Goal: Task Accomplishment & Management: Use online tool/utility

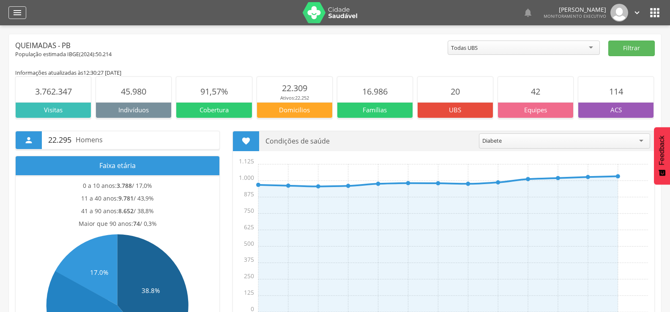
click at [14, 17] on icon "" at bounding box center [17, 13] width 10 height 10
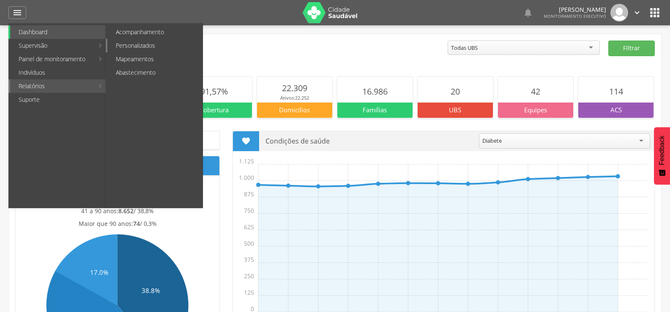
click at [142, 44] on link "Personalizados" at bounding box center [154, 46] width 95 height 14
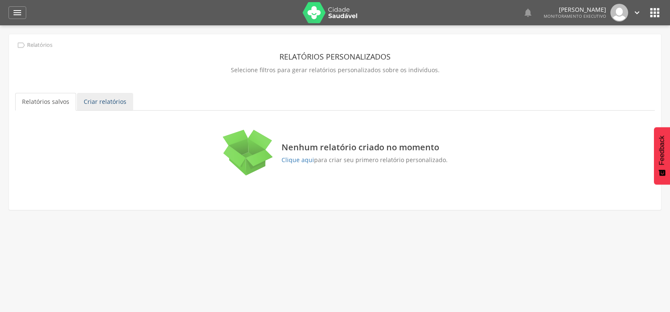
click at [110, 101] on link "Criar relatórios" at bounding box center [105, 102] width 56 height 18
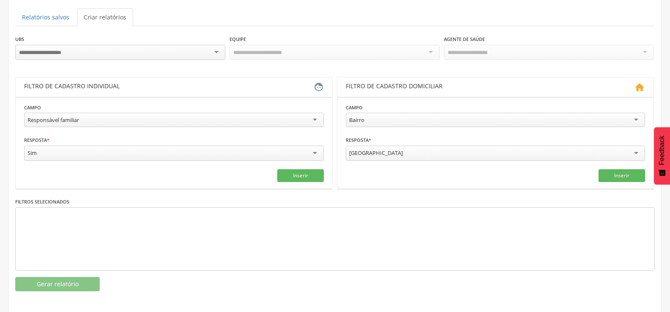
scroll to position [86, 0]
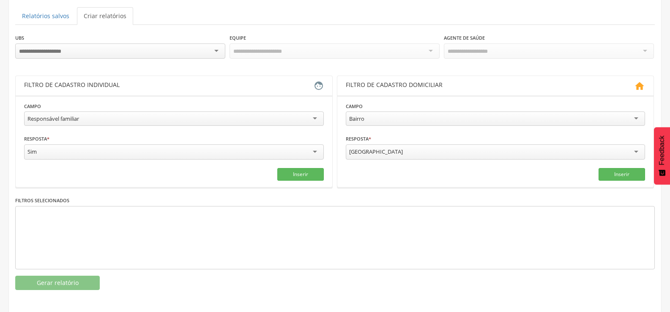
click at [82, 118] on div "Responsável familiar" at bounding box center [174, 119] width 300 height 14
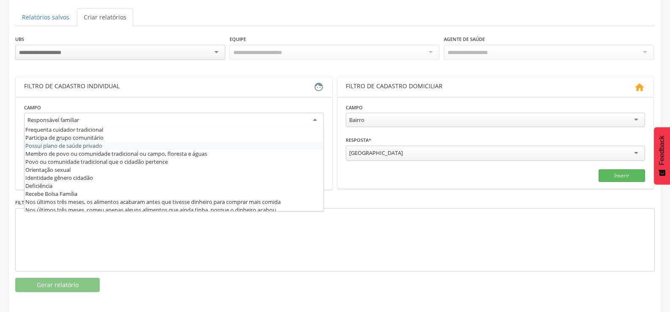
scroll to position [169, 0]
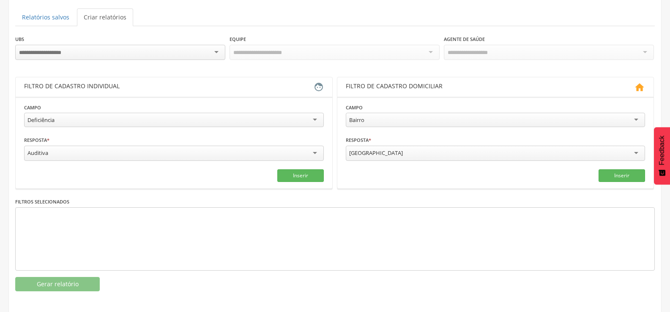
click at [158, 155] on div "Auditiva" at bounding box center [174, 153] width 300 height 15
click at [298, 175] on button "Inserir" at bounding box center [300, 175] width 47 height 13
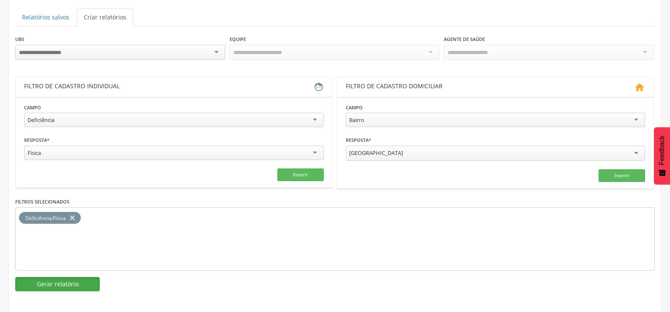
click at [55, 285] on button "Gerar relatório" at bounding box center [57, 284] width 85 height 14
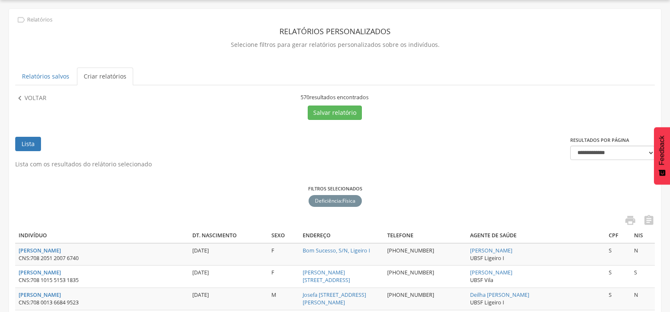
scroll to position [85, 0]
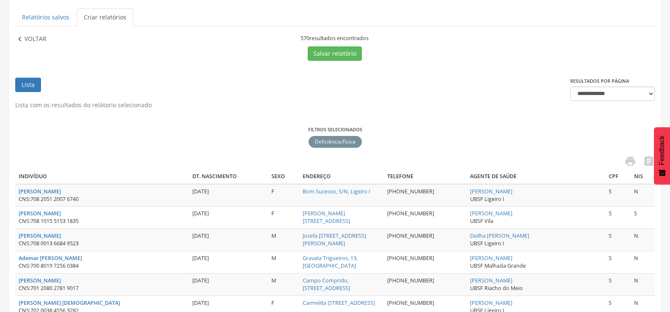
click at [30, 39] on p "Voltar" at bounding box center [36, 39] width 22 height 9
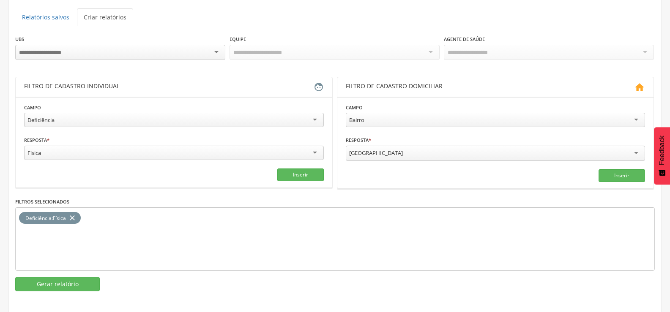
click at [68, 155] on div "Física" at bounding box center [174, 153] width 300 height 14
click at [74, 220] on icon "close" at bounding box center [72, 218] width 8 height 12
click at [291, 166] on fieldset "**********" at bounding box center [174, 142] width 300 height 78
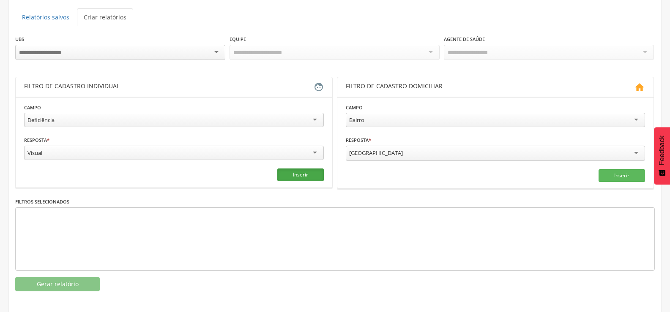
click at [291, 176] on button "Inserir" at bounding box center [300, 175] width 47 height 13
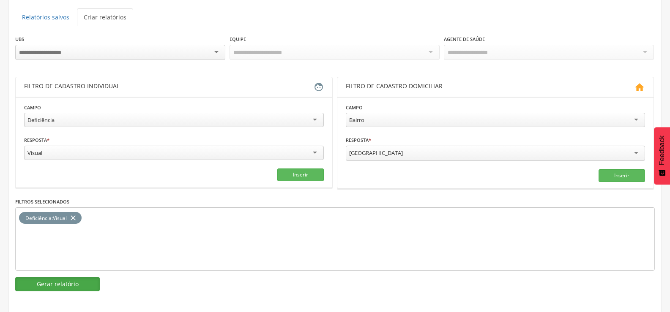
click at [61, 284] on button "Gerar relatório" at bounding box center [57, 284] width 85 height 14
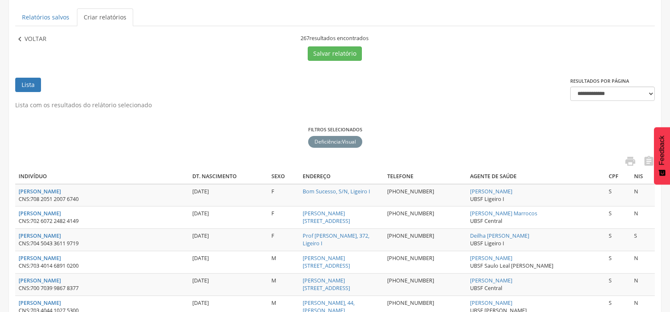
click at [27, 37] on p "Voltar" at bounding box center [36, 39] width 22 height 9
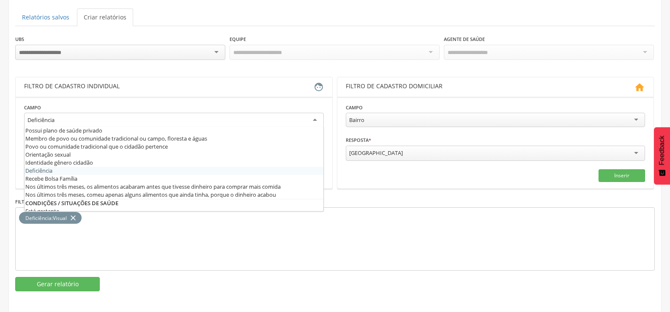
click at [82, 121] on div "Deficiência" at bounding box center [174, 120] width 300 height 15
click at [136, 231] on div "Deficiência : Visual close" at bounding box center [335, 239] width 640 height 63
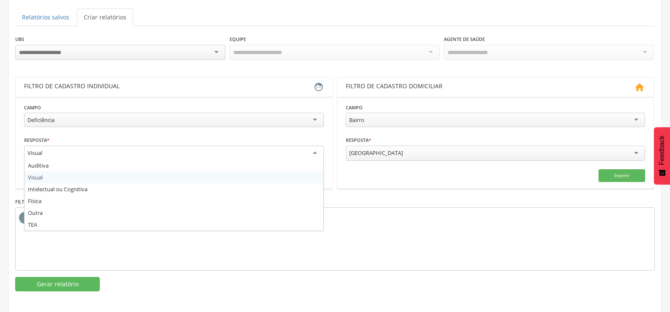
click at [82, 153] on div "Visual" at bounding box center [174, 153] width 300 height 15
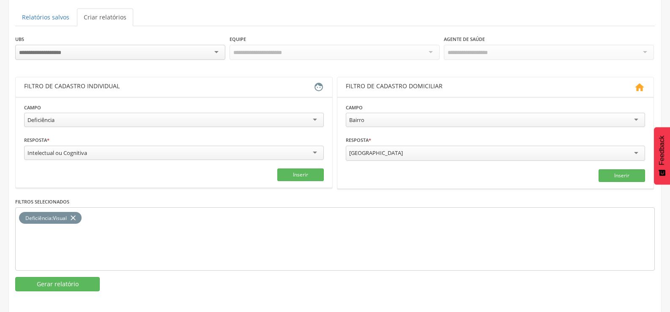
click at [75, 218] on icon "close" at bounding box center [73, 218] width 8 height 12
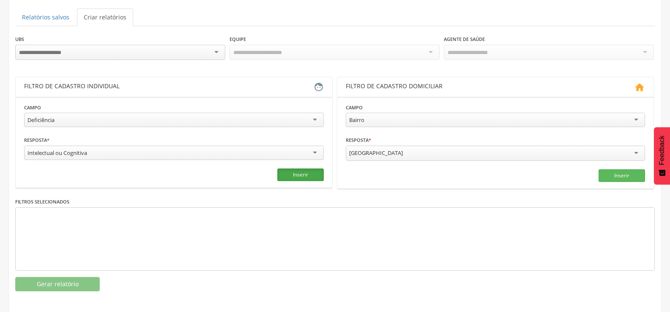
click at [282, 173] on button "Inserir" at bounding box center [300, 175] width 47 height 13
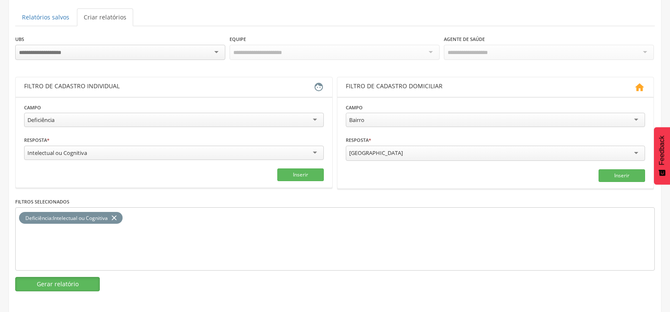
click at [70, 283] on button "Gerar relatório" at bounding box center [57, 284] width 85 height 14
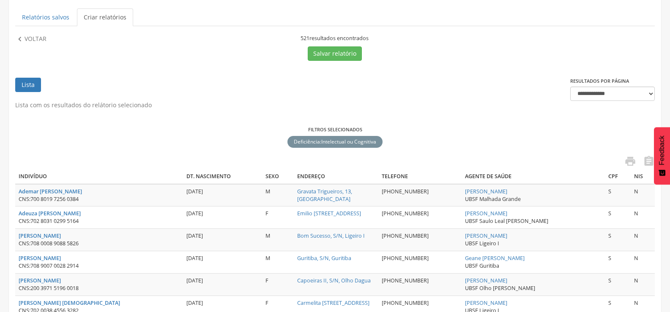
click at [30, 46] on div " Voltar" at bounding box center [93, 48] width 156 height 26
click at [35, 38] on p "Voltar" at bounding box center [36, 39] width 22 height 9
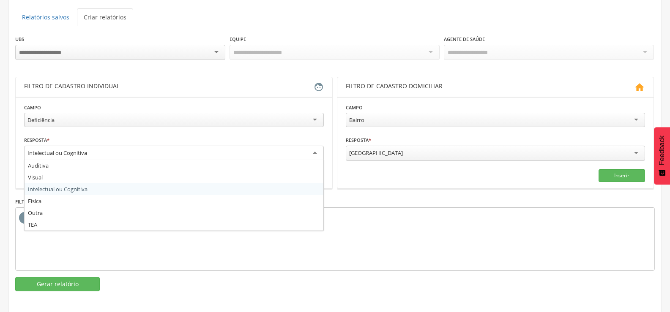
click at [105, 151] on div "Intelectual ou Cognitiva" at bounding box center [174, 153] width 300 height 15
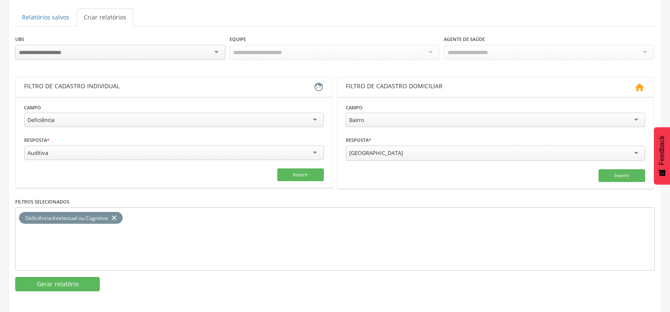
click at [112, 218] on icon "close" at bounding box center [114, 218] width 8 height 12
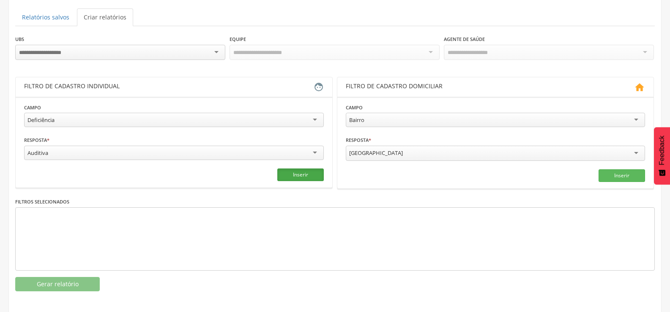
click at [285, 170] on button "Inserir" at bounding box center [300, 175] width 47 height 13
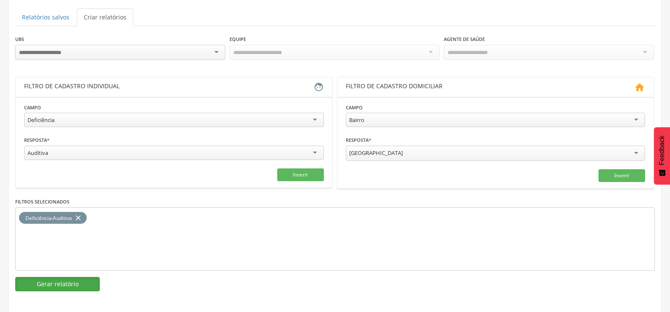
click at [66, 283] on button "Gerar relatório" at bounding box center [57, 284] width 85 height 14
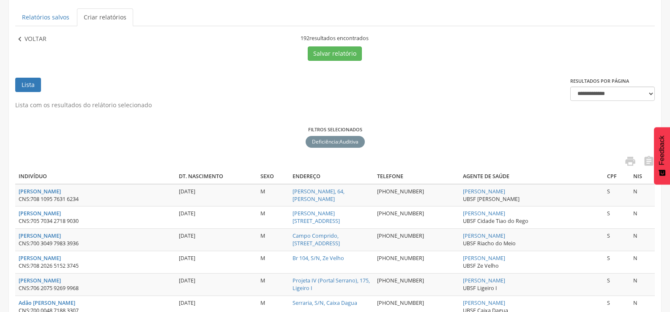
click at [32, 39] on p "Voltar" at bounding box center [36, 39] width 22 height 9
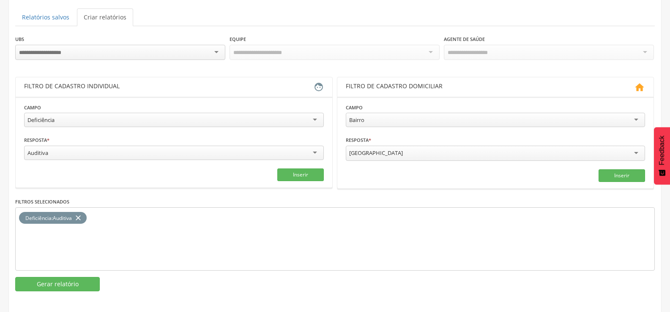
click at [74, 155] on div "Auditiva" at bounding box center [174, 153] width 300 height 14
click at [80, 214] on icon "close" at bounding box center [78, 218] width 8 height 12
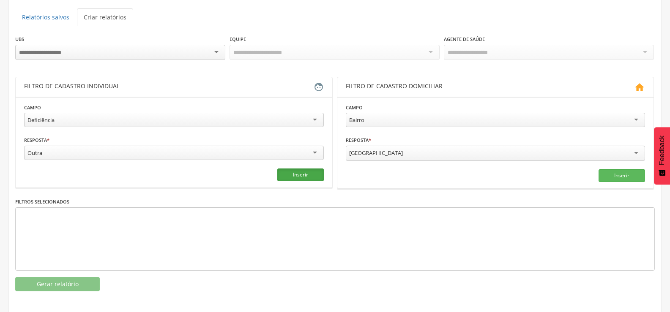
click at [291, 173] on button "Inserir" at bounding box center [300, 175] width 47 height 13
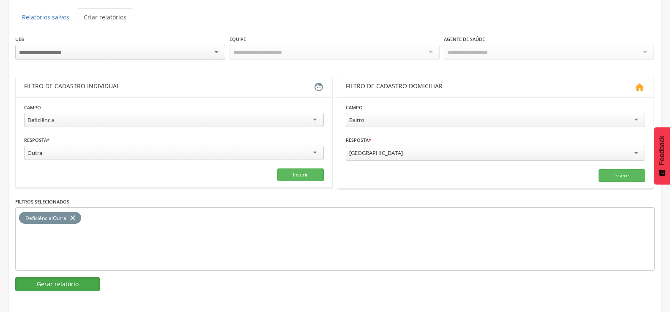
click at [68, 284] on button "Gerar relatório" at bounding box center [57, 284] width 85 height 14
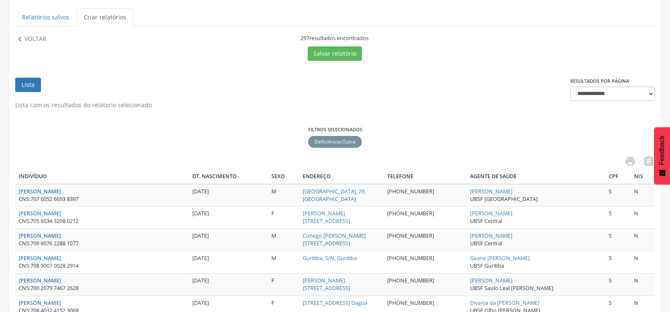
click at [30, 41] on p "Voltar" at bounding box center [36, 39] width 22 height 9
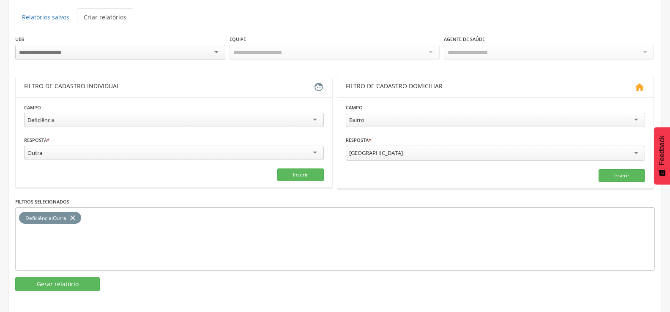
click at [76, 154] on div "Outra" at bounding box center [174, 153] width 300 height 14
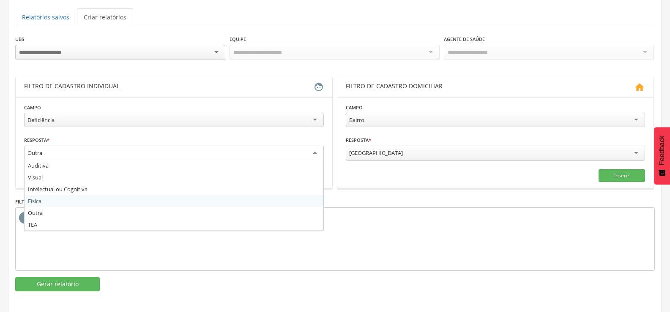
scroll to position [86, 0]
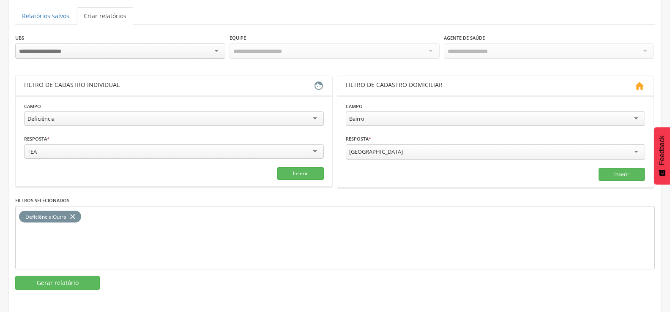
click at [75, 213] on icon "close" at bounding box center [72, 217] width 8 height 12
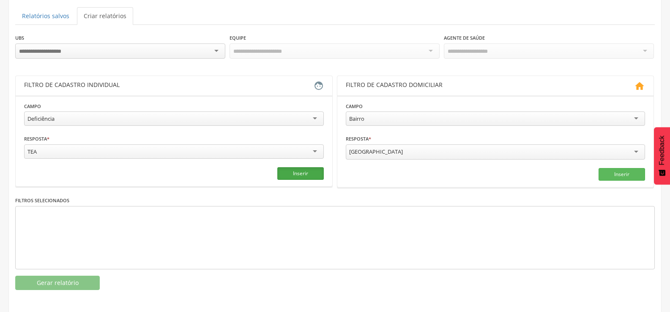
click at [293, 174] on button "Inserir" at bounding box center [300, 173] width 47 height 13
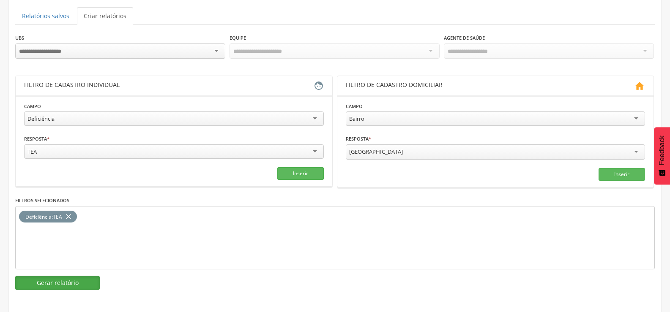
click at [76, 280] on button "Gerar relatório" at bounding box center [57, 283] width 85 height 14
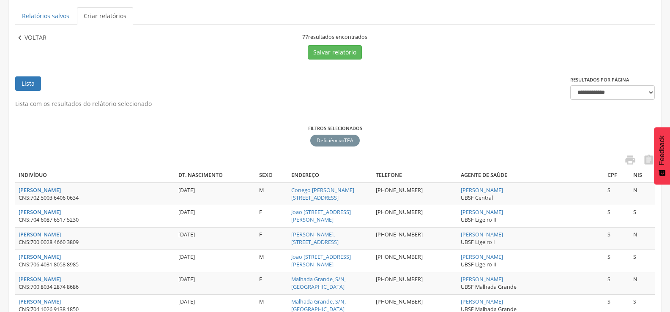
click at [33, 36] on p "Voltar" at bounding box center [36, 37] width 22 height 9
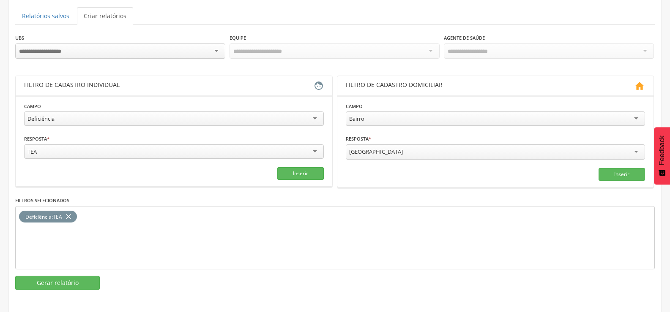
click at [71, 214] on icon "close" at bounding box center [68, 217] width 8 height 12
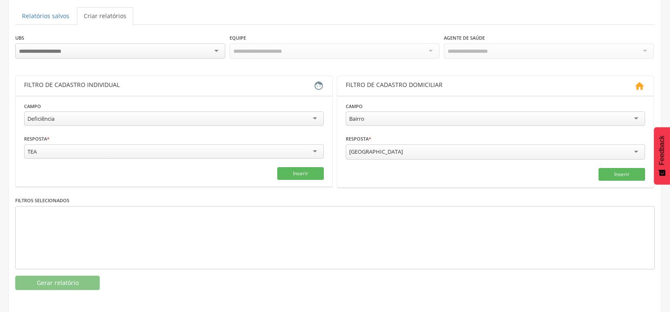
click at [316, 118] on div "Deficiência" at bounding box center [174, 119] width 300 height 14
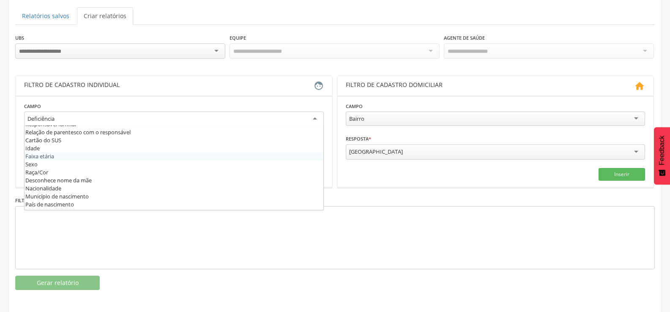
scroll to position [0, 0]
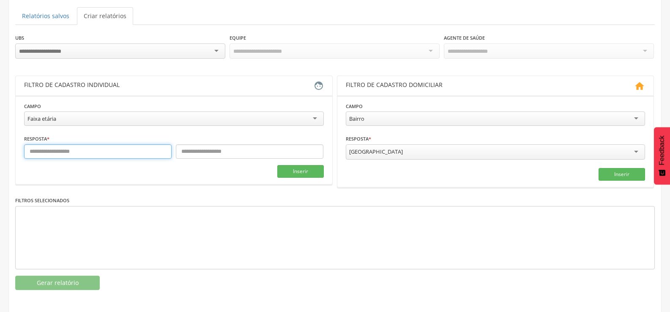
click at [72, 147] on input "text" at bounding box center [98, 152] width 148 height 14
type input "*"
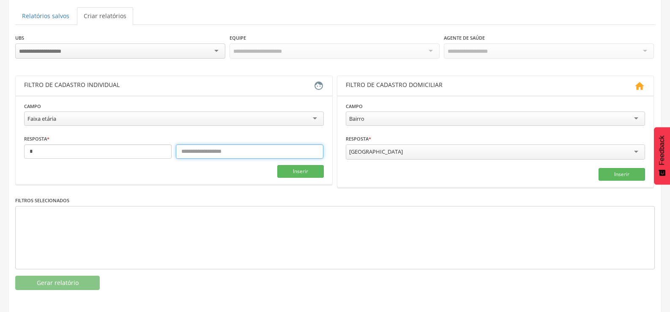
click at [203, 149] on input "text" at bounding box center [250, 152] width 148 height 14
type input "**"
click at [293, 175] on button "Inserir" at bounding box center [300, 171] width 47 height 13
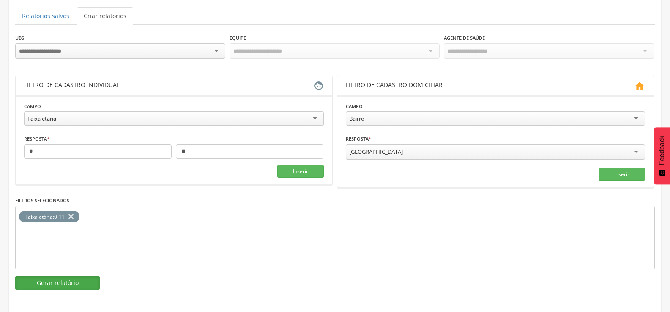
click at [65, 284] on button "Gerar relatório" at bounding box center [57, 283] width 85 height 14
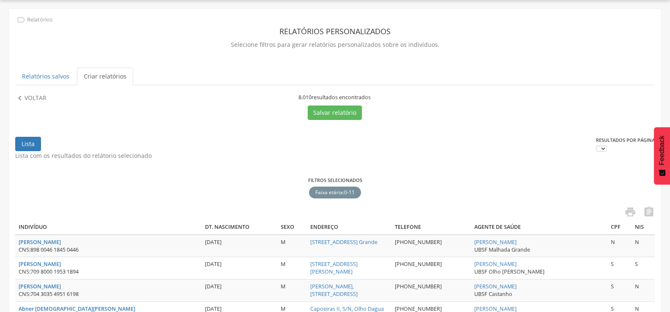
scroll to position [86, 0]
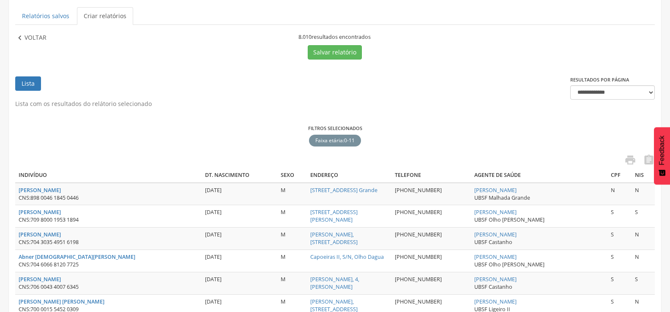
click at [37, 37] on p "Voltar" at bounding box center [36, 37] width 22 height 9
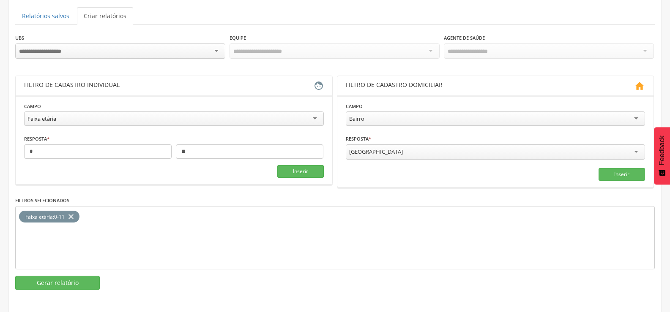
click at [74, 218] on icon "close" at bounding box center [71, 217] width 8 height 12
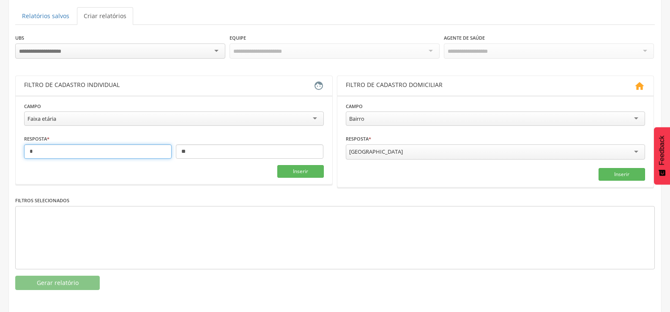
drag, startPoint x: 53, startPoint y: 153, endPoint x: 0, endPoint y: 149, distance: 53.0
click at [0, 149] on div " Supervisão  Distritos  Ubs Coordenador: - Queimadas / PB Intervalo de Tempo…" at bounding box center [335, 96] width 670 height 312
type input "**"
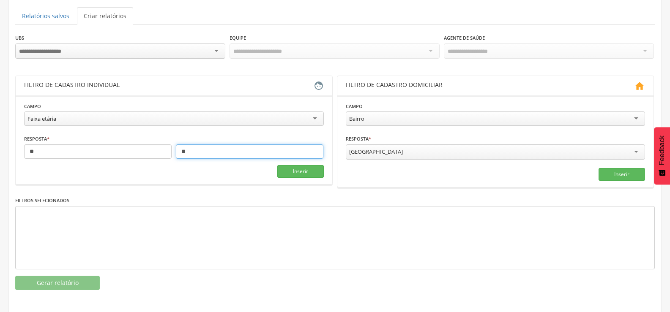
drag, startPoint x: 199, startPoint y: 156, endPoint x: 176, endPoint y: 155, distance: 22.4
click at [176, 155] on input "**" at bounding box center [250, 152] width 148 height 14
type input "**"
click at [295, 178] on section "**********" at bounding box center [174, 140] width 317 height 89
click at [295, 171] on button "Inserir" at bounding box center [300, 171] width 47 height 13
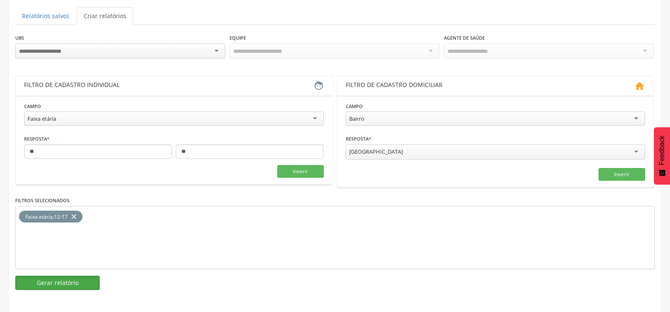
click at [73, 282] on button "Gerar relatório" at bounding box center [57, 283] width 85 height 14
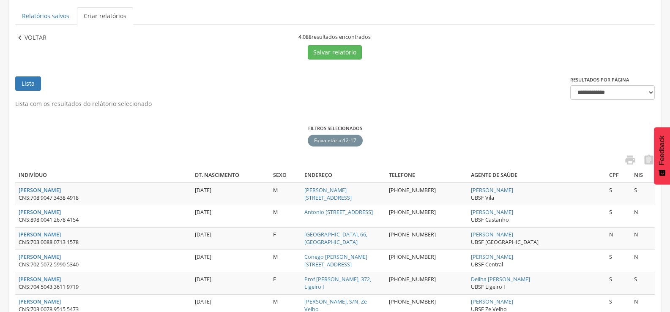
click at [37, 39] on p "Voltar" at bounding box center [36, 37] width 22 height 9
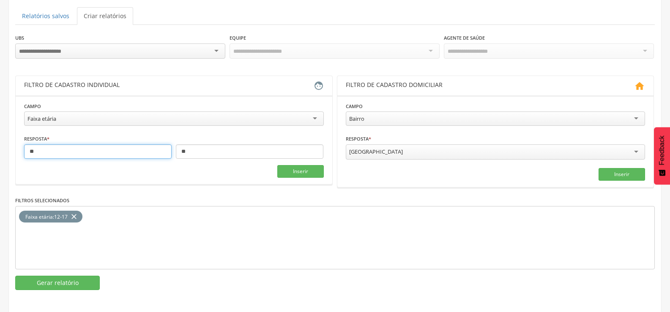
drag, startPoint x: 50, startPoint y: 153, endPoint x: 23, endPoint y: 148, distance: 27.5
click at [23, 148] on section "**********" at bounding box center [174, 140] width 317 height 89
type input "**"
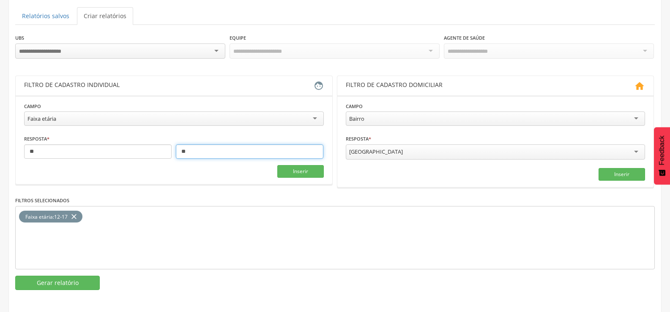
drag, startPoint x: 212, startPoint y: 154, endPoint x: 178, endPoint y: 151, distance: 34.8
click at [178, 151] on input "**" at bounding box center [250, 152] width 148 height 14
type input "**"
click at [77, 217] on icon "close" at bounding box center [74, 217] width 8 height 12
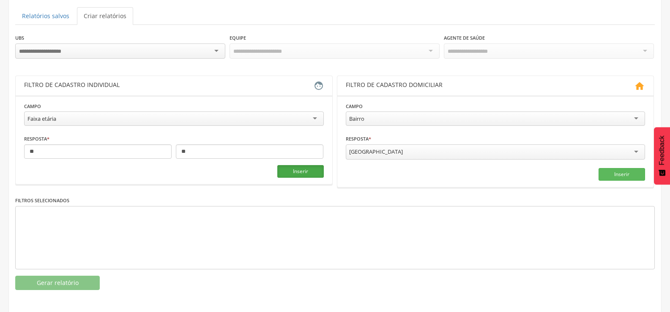
click at [313, 176] on button "Inserir" at bounding box center [300, 171] width 47 height 13
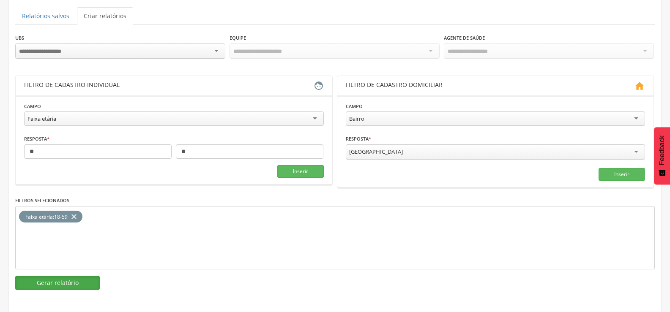
click at [93, 284] on button "Gerar relatório" at bounding box center [57, 283] width 85 height 14
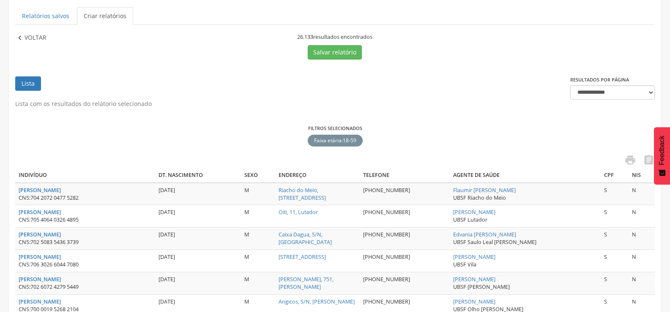
click at [41, 38] on p "Voltar" at bounding box center [36, 37] width 22 height 9
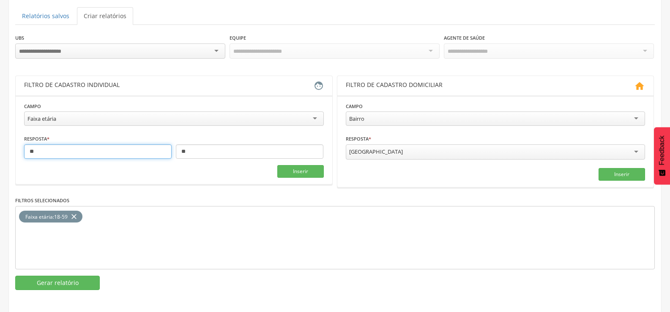
drag, startPoint x: 48, startPoint y: 154, endPoint x: 0, endPoint y: 152, distance: 48.3
click at [0, 152] on div " Supervisão  Distritos  Ubs Coordenador: - Queimadas / PB Intervalo de Tempo…" at bounding box center [335, 96] width 670 height 312
type input "**"
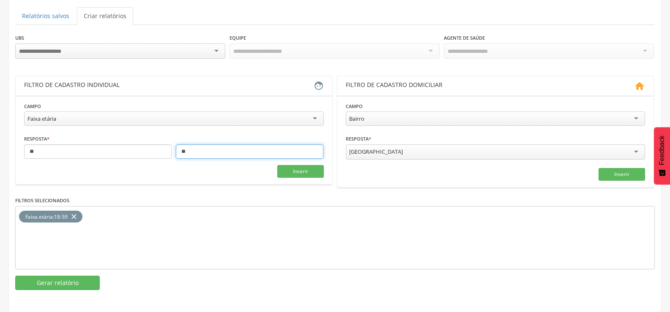
drag, startPoint x: 192, startPoint y: 147, endPoint x: 150, endPoint y: 153, distance: 42.3
click at [149, 148] on div "** **" at bounding box center [174, 152] width 300 height 14
type input "***"
click at [73, 214] on icon "close" at bounding box center [74, 217] width 8 height 12
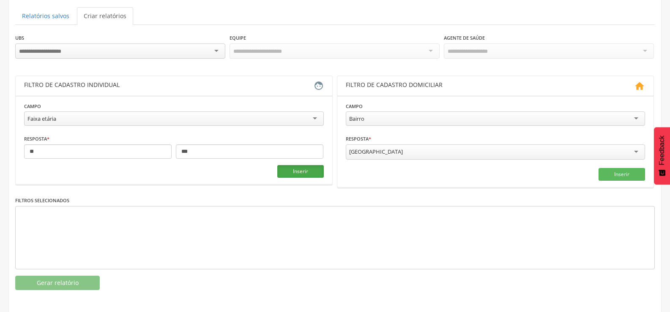
click at [309, 174] on button "Inserir" at bounding box center [300, 171] width 47 height 13
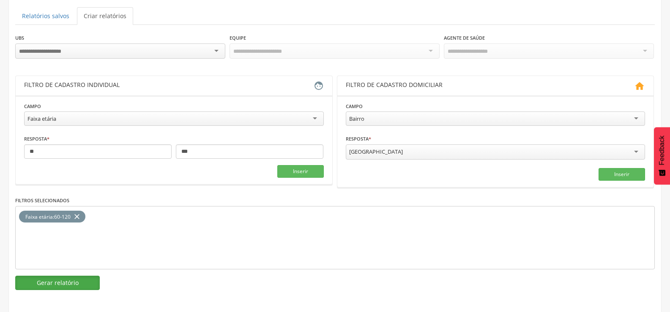
click at [93, 282] on button "Gerar relatório" at bounding box center [57, 283] width 85 height 14
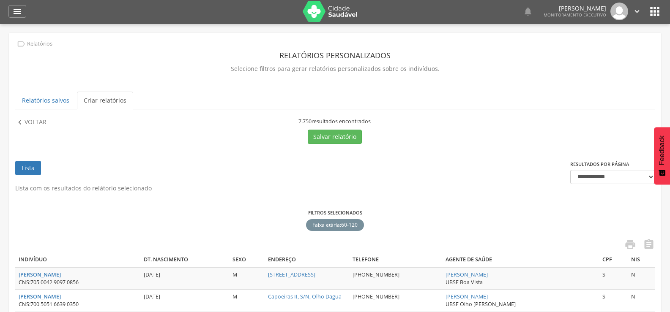
scroll to position [0, 0]
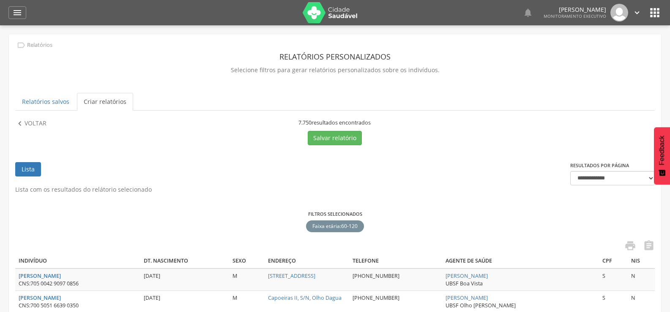
click at [336, 18] on img at bounding box center [330, 12] width 55 height 21
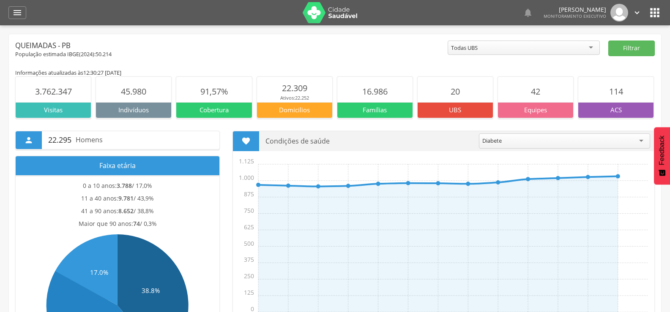
click at [592, 48] on div "Todas UBS" at bounding box center [524, 48] width 152 height 14
click at [620, 51] on button "Filtrar" at bounding box center [631, 49] width 47 height 16
click at [594, 50] on div "UBSF [PERSON_NAME]" at bounding box center [524, 48] width 152 height 14
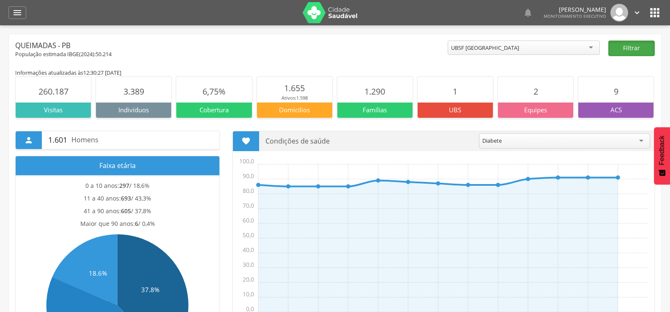
click at [622, 50] on button "Filtrar" at bounding box center [631, 49] width 47 height 16
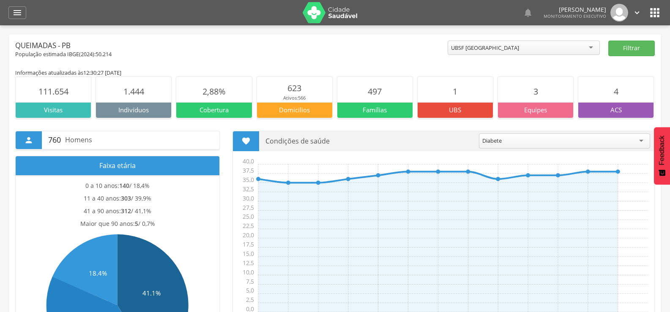
click at [587, 52] on div "UBSF [GEOGRAPHIC_DATA]" at bounding box center [524, 48] width 152 height 14
click at [618, 51] on button "Filtrar" at bounding box center [631, 49] width 47 height 16
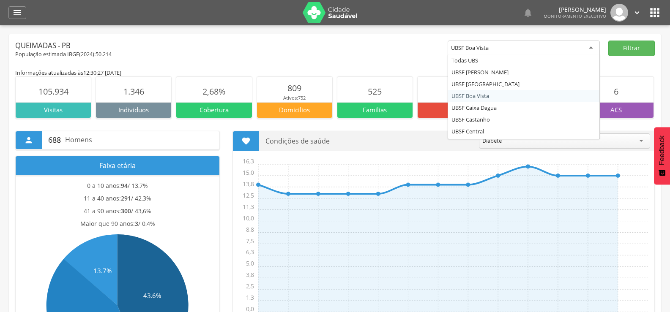
click at [586, 52] on div "UBSF Boa Vista" at bounding box center [524, 48] width 152 height 15
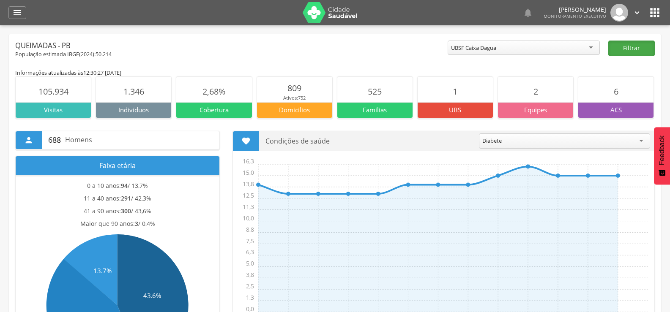
click at [632, 51] on button "Filtrar" at bounding box center [631, 49] width 47 height 16
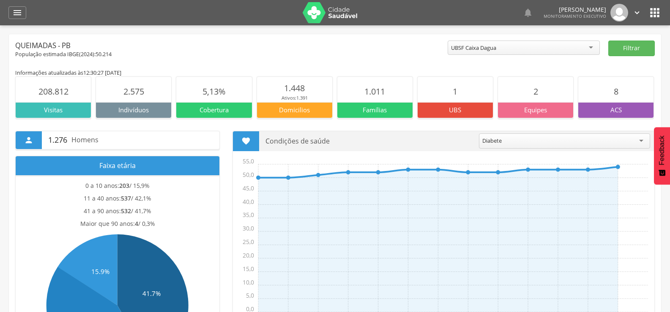
click at [589, 47] on div "UBSF Caixa Dagua" at bounding box center [524, 48] width 152 height 14
click at [619, 52] on button "Filtrar" at bounding box center [631, 49] width 47 height 16
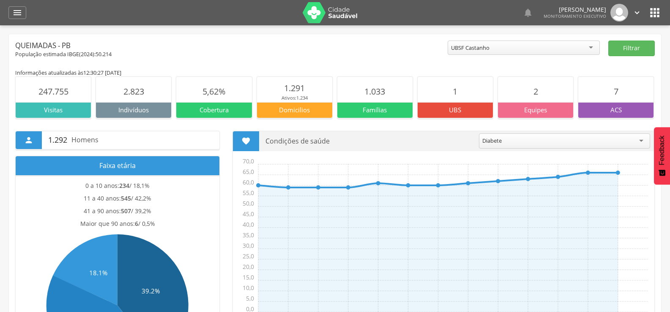
click at [514, 52] on div "UBSF Castanho" at bounding box center [524, 48] width 152 height 14
click at [625, 52] on button "Filtrar" at bounding box center [631, 49] width 47 height 16
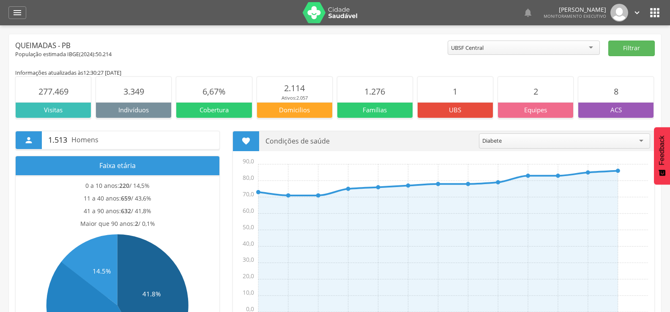
click at [566, 47] on div "UBSF Central" at bounding box center [524, 48] width 152 height 14
click at [622, 50] on button "Filtrar" at bounding box center [631, 49] width 47 height 16
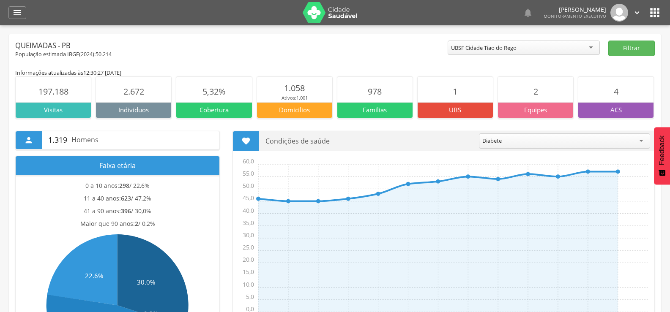
click at [588, 49] on div "UBSF Cidade Tiao do Rego" at bounding box center [524, 48] width 152 height 14
click at [621, 52] on button "Filtrar" at bounding box center [631, 49] width 47 height 16
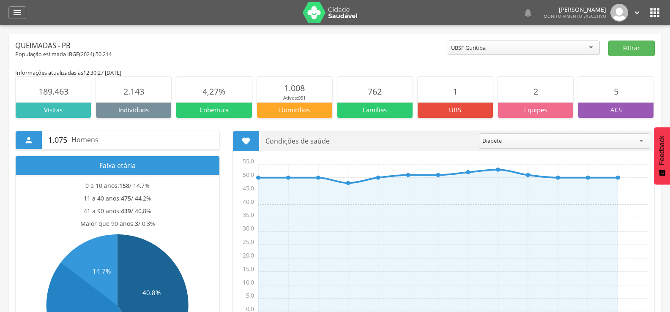
click at [588, 47] on div "UBSF Guritiba" at bounding box center [524, 48] width 152 height 14
click at [626, 51] on button "Filtrar" at bounding box center [631, 49] width 47 height 16
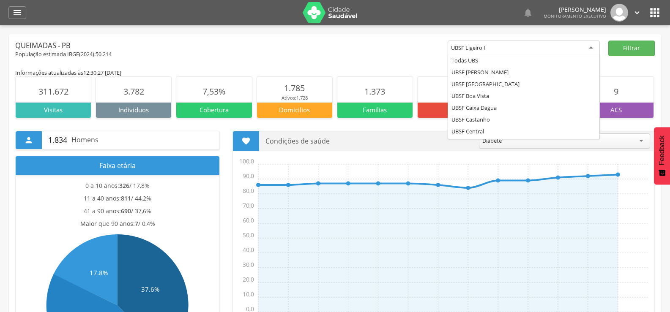
click at [475, 53] on div "UBSF Ligeiro I" at bounding box center [524, 48] width 152 height 15
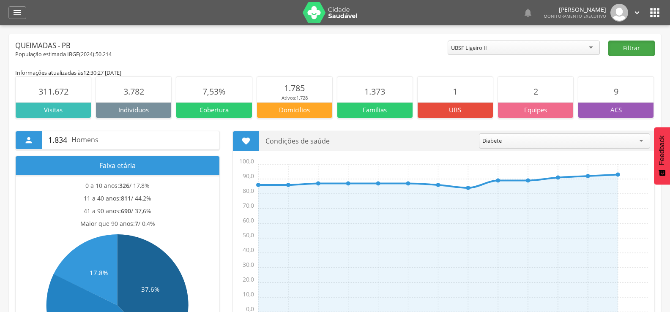
click at [619, 47] on button "Filtrar" at bounding box center [631, 49] width 47 height 16
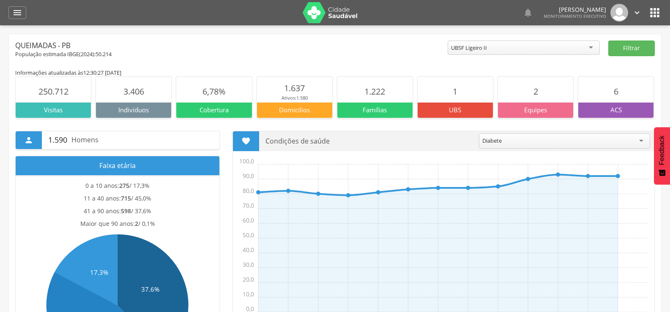
click at [514, 48] on div "UBSF Ligeiro II" at bounding box center [524, 48] width 152 height 14
click at [618, 49] on button "Filtrar" at bounding box center [631, 49] width 47 height 16
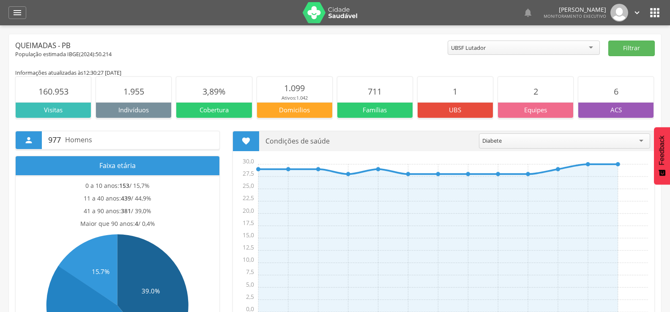
click at [483, 45] on div "UBSF Lutador" at bounding box center [468, 48] width 35 height 8
click at [626, 46] on button "Filtrar" at bounding box center [631, 49] width 47 height 16
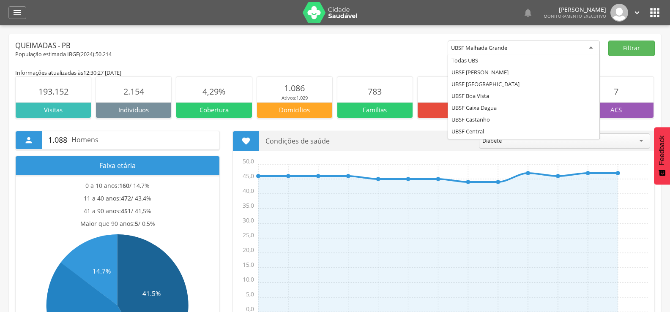
click at [475, 51] on div "UBSF Malhada Grande" at bounding box center [479, 48] width 56 height 8
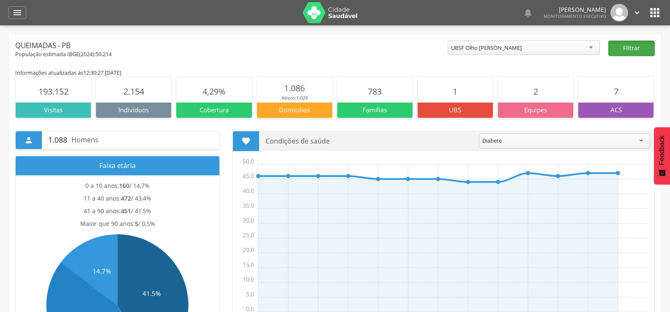
click at [621, 49] on button "Filtrar" at bounding box center [631, 49] width 47 height 16
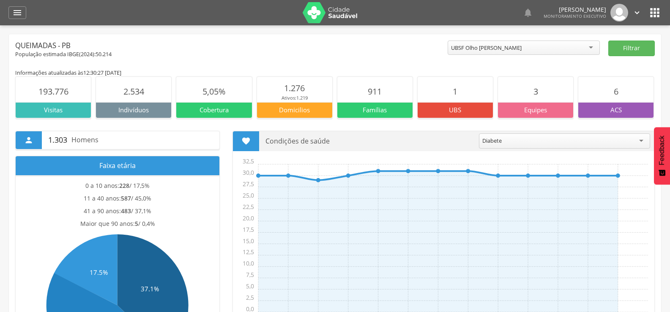
click at [463, 51] on div "UBSF Olho [PERSON_NAME]" at bounding box center [486, 48] width 71 height 8
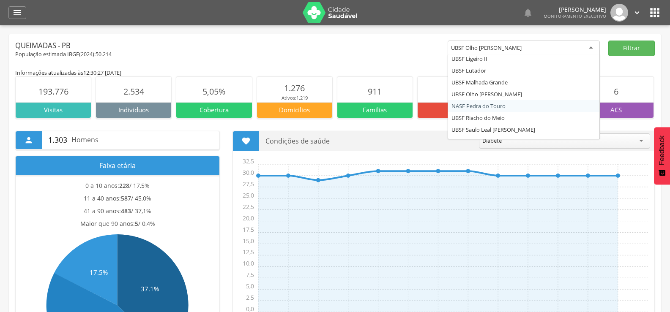
scroll to position [135, 0]
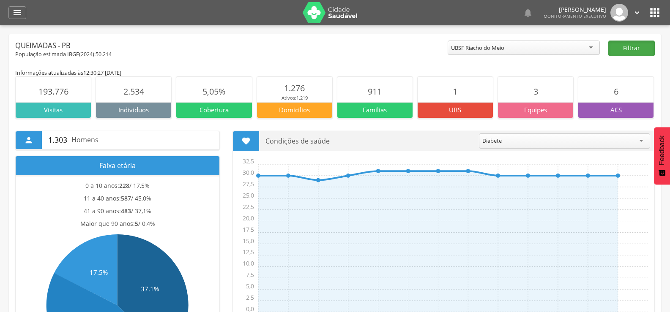
click at [616, 51] on button "Filtrar" at bounding box center [631, 49] width 47 height 16
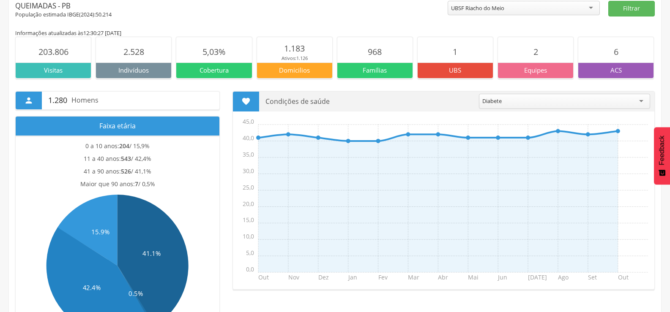
scroll to position [0, 0]
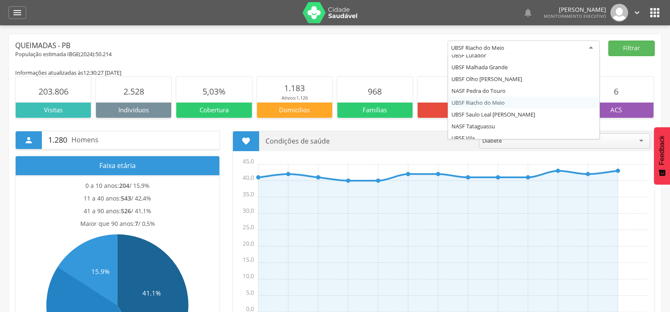
click at [485, 52] on div "UBSF Riacho do Meio" at bounding box center [524, 48] width 152 height 15
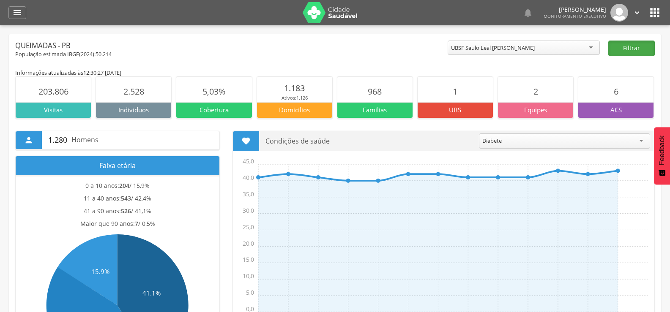
click at [624, 50] on button "Filtrar" at bounding box center [631, 49] width 47 height 16
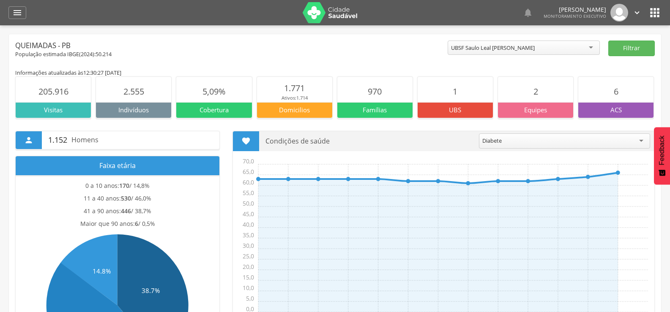
click at [509, 51] on div "UBSF Saulo Leal [PERSON_NAME]" at bounding box center [493, 48] width 84 height 8
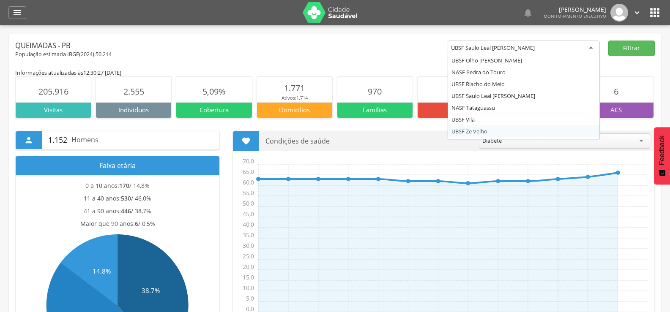
scroll to position [164, 0]
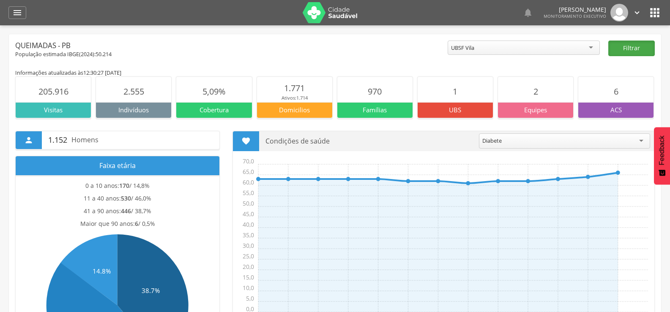
click at [619, 49] on button "Filtrar" at bounding box center [631, 49] width 47 height 16
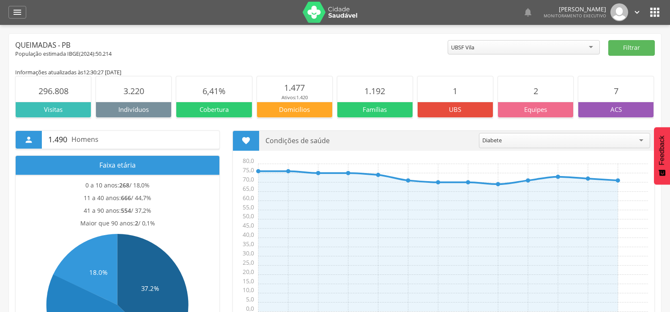
scroll to position [0, 0]
click at [501, 44] on div "UBSF Vila" at bounding box center [524, 48] width 152 height 14
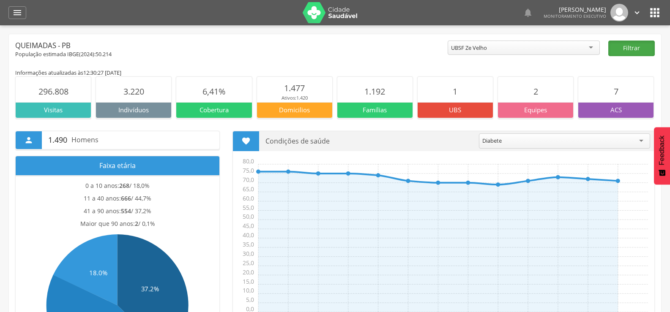
click at [626, 46] on button "Filtrar" at bounding box center [631, 49] width 47 height 16
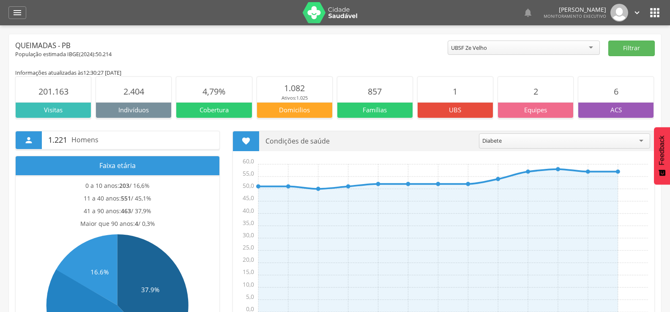
click at [482, 51] on div "UBSF Ze Velho" at bounding box center [469, 48] width 36 height 8
click at [616, 50] on button "Filtrar" at bounding box center [631, 49] width 47 height 16
